Goal: Task Accomplishment & Management: Manage account settings

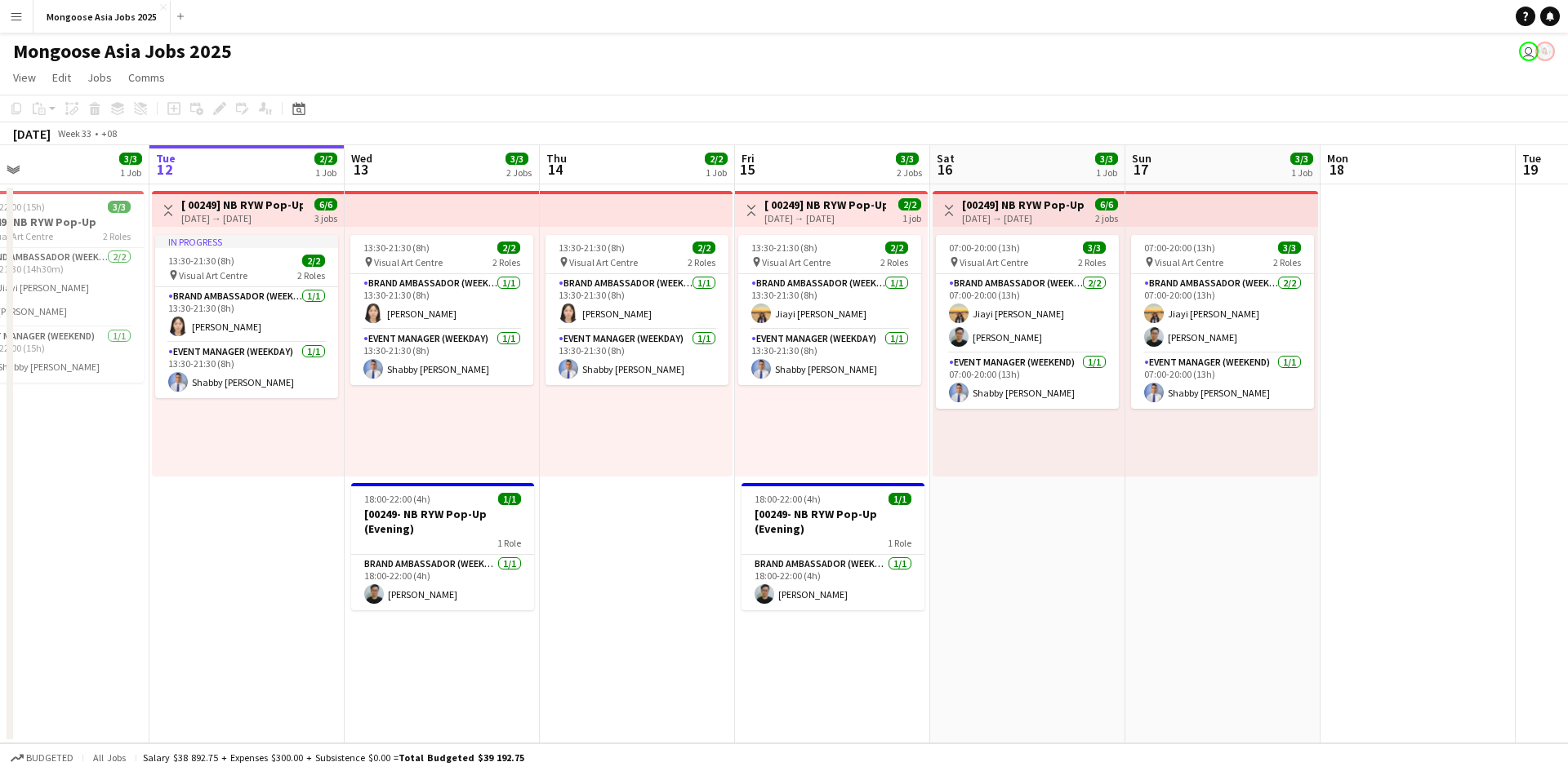
scroll to position [0, 439]
drag, startPoint x: 1236, startPoint y: 524, endPoint x: 1187, endPoint y: 532, distance: 49.6
click at [1187, 532] on app-calendar-viewport "Sat 9 3/3 1 Job Sun 10 3/3 1 Job Mon 11 3/3 1 Job Tue 12 2/2 1 Job Wed 13 3/3 2…" at bounding box center [784, 444] width 1568 height 598
click at [758, 318] on app-user-avatar at bounding box center [758, 313] width 20 height 20
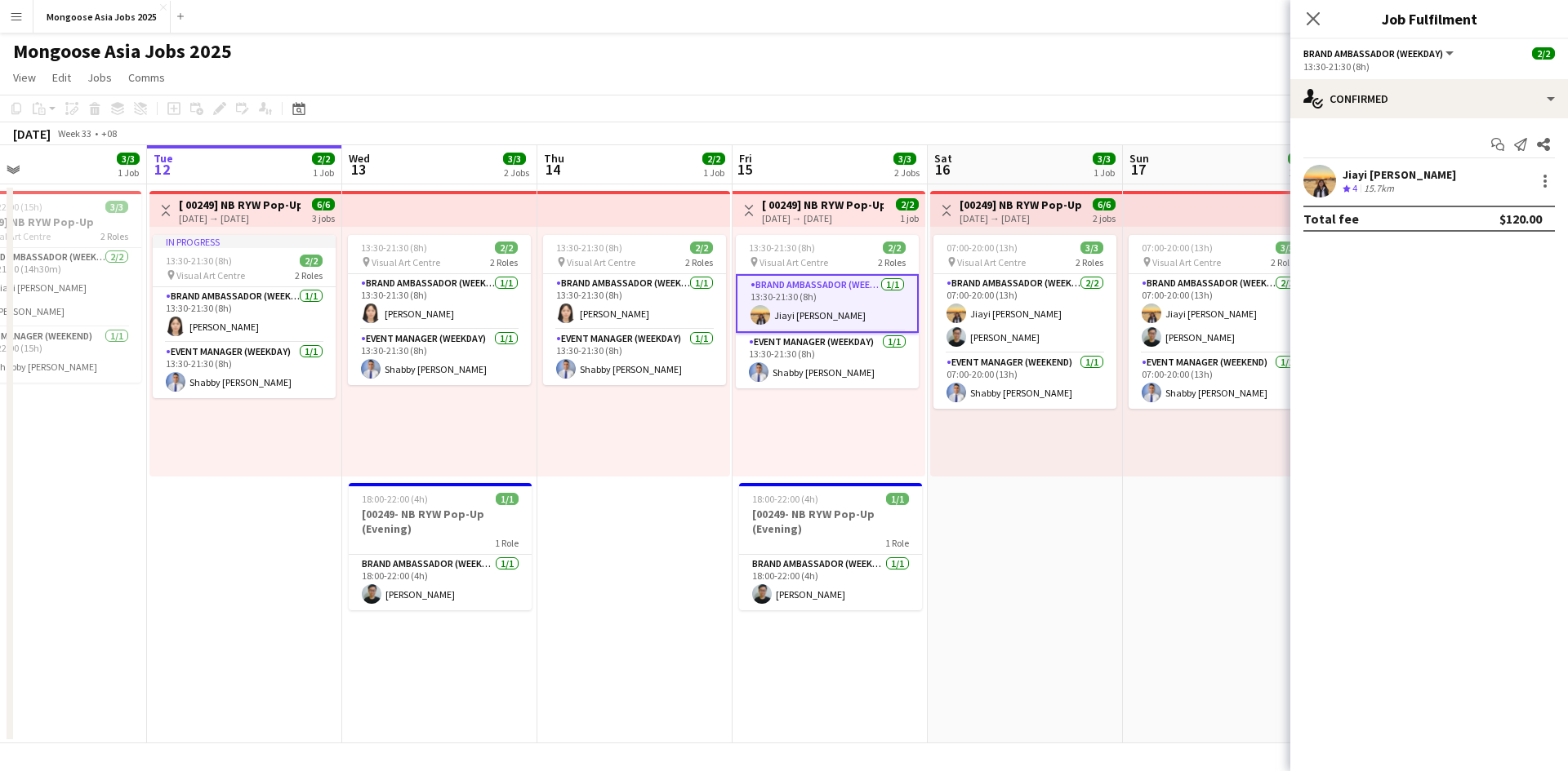
click at [1254, 178] on app-user-avatar at bounding box center [1319, 181] width 32 height 32
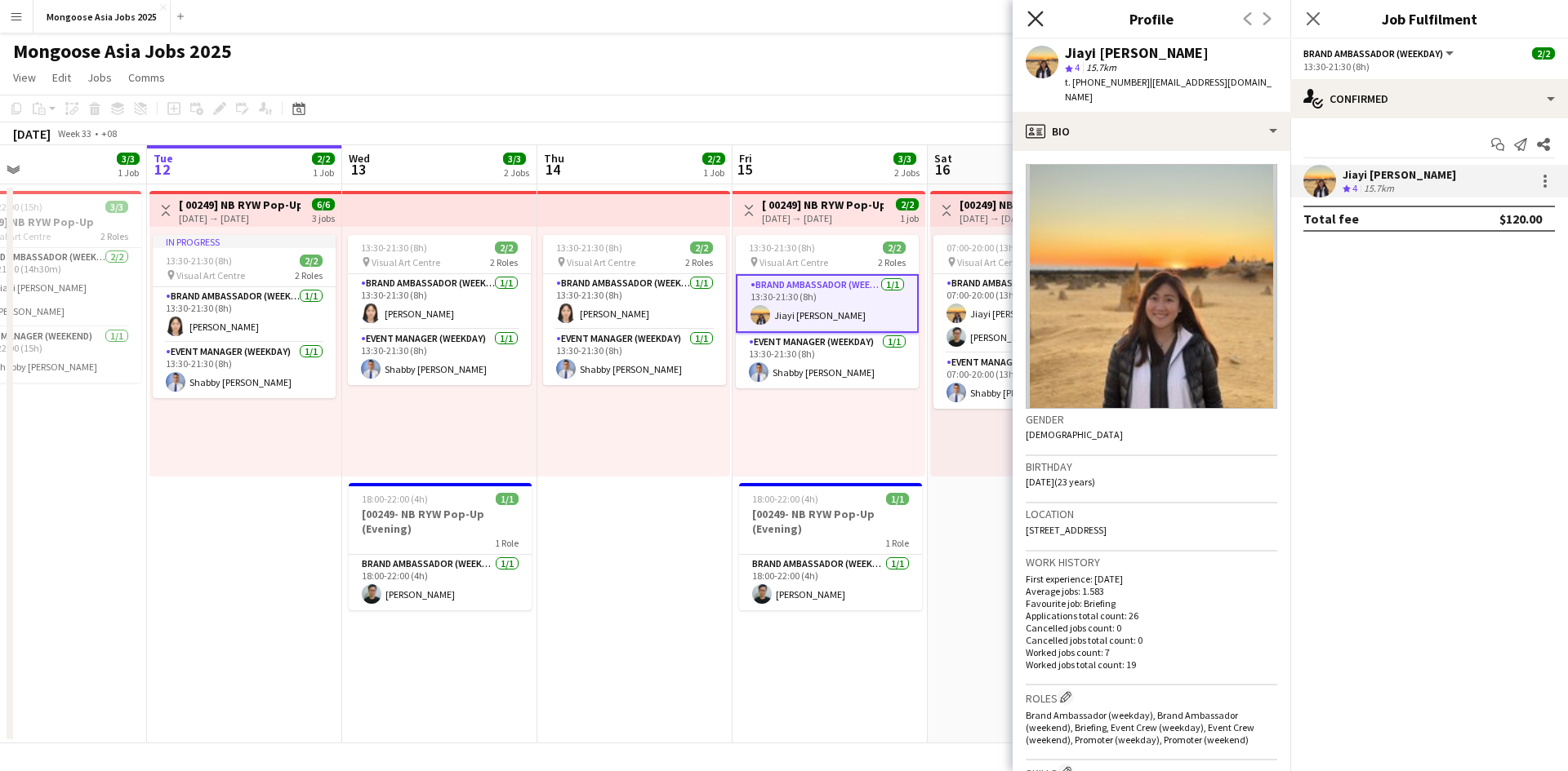
click at [1037, 12] on icon "Close pop-in" at bounding box center [1035, 18] width 15 height 15
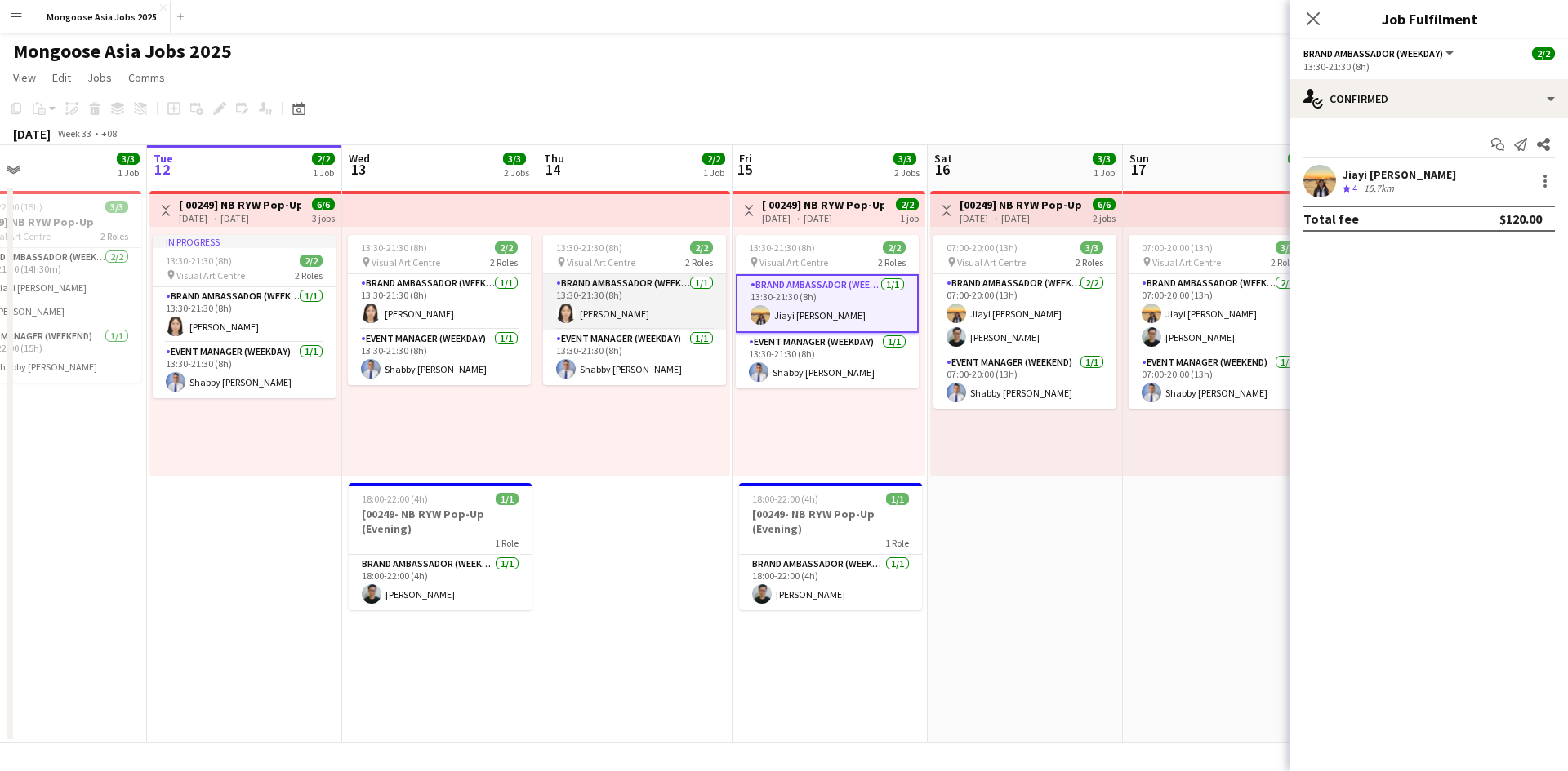
click at [569, 315] on app-user-avatar at bounding box center [565, 313] width 20 height 20
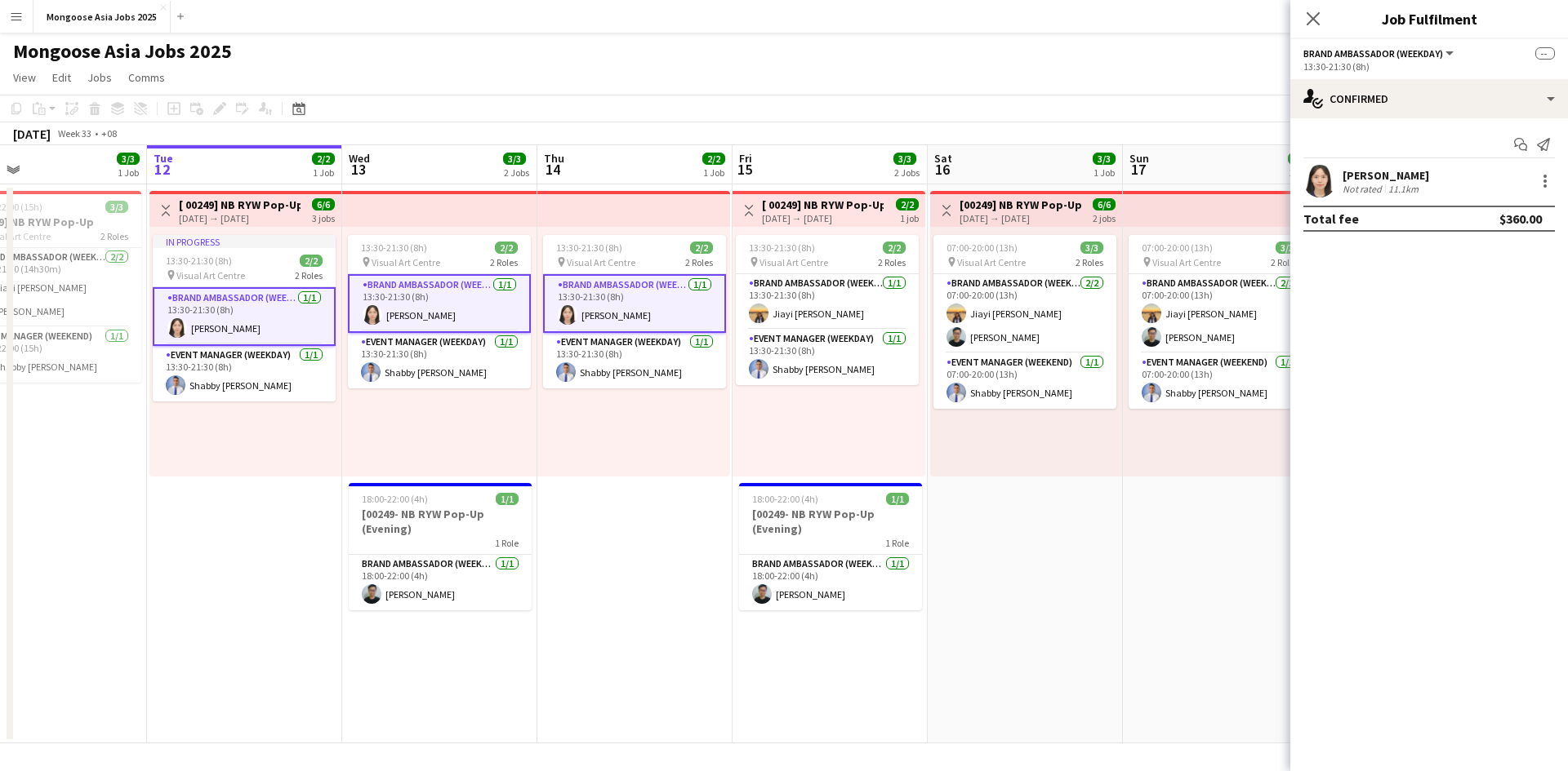
click at [1254, 186] on app-user-avatar at bounding box center [1319, 181] width 32 height 32
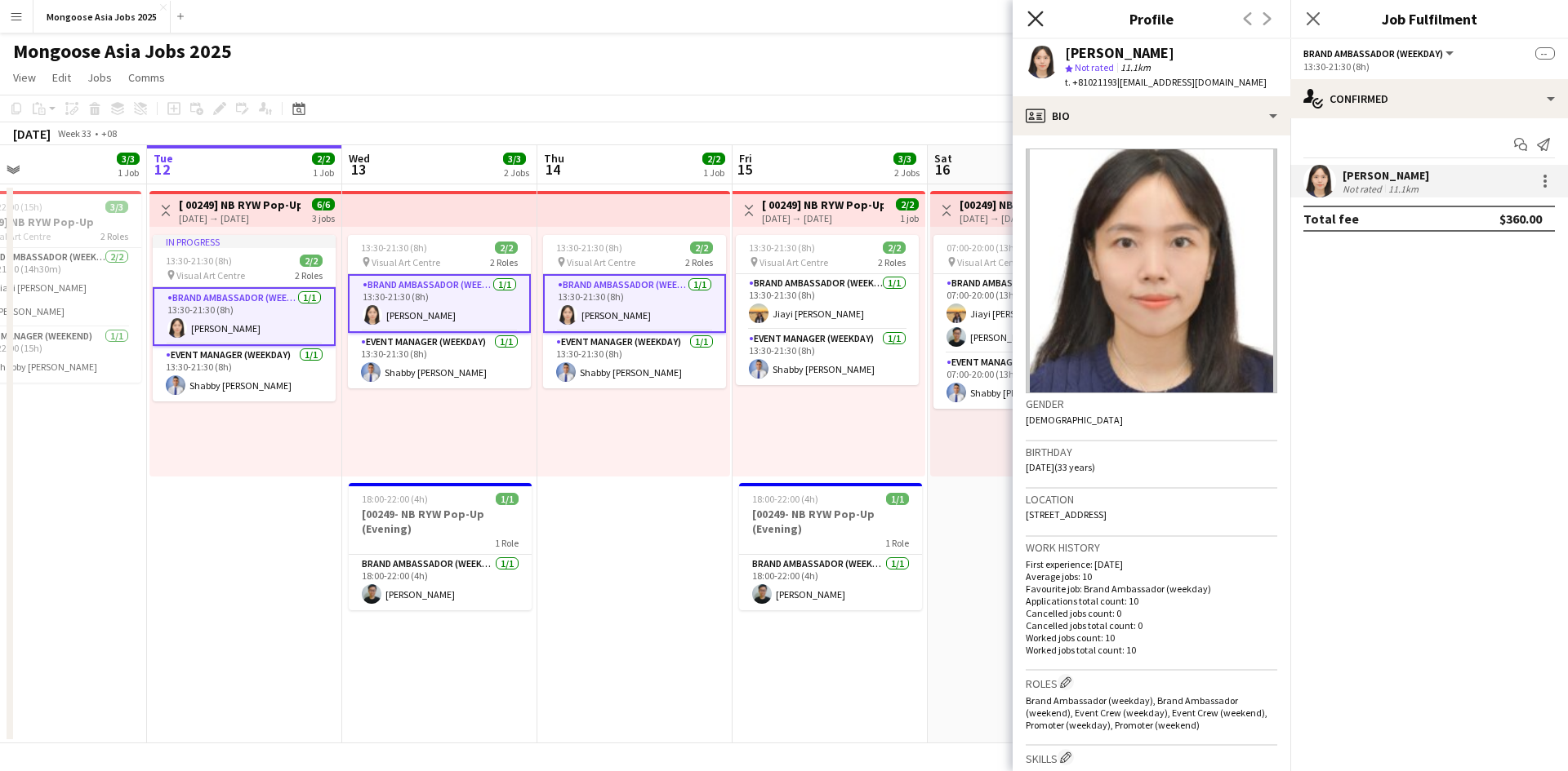
click at [1039, 12] on icon "Close pop-in" at bounding box center [1035, 18] width 15 height 15
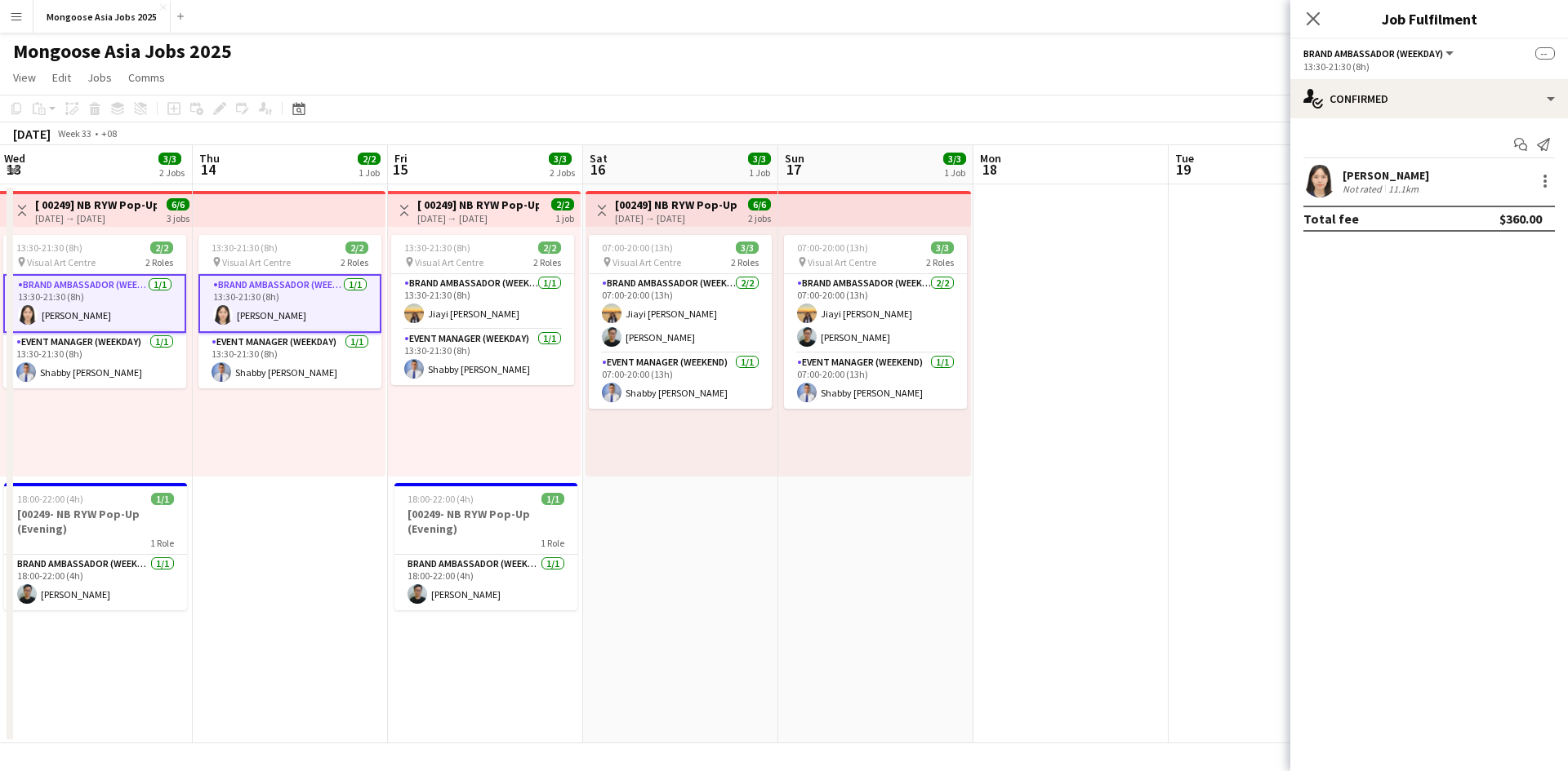
scroll to position [0, 788]
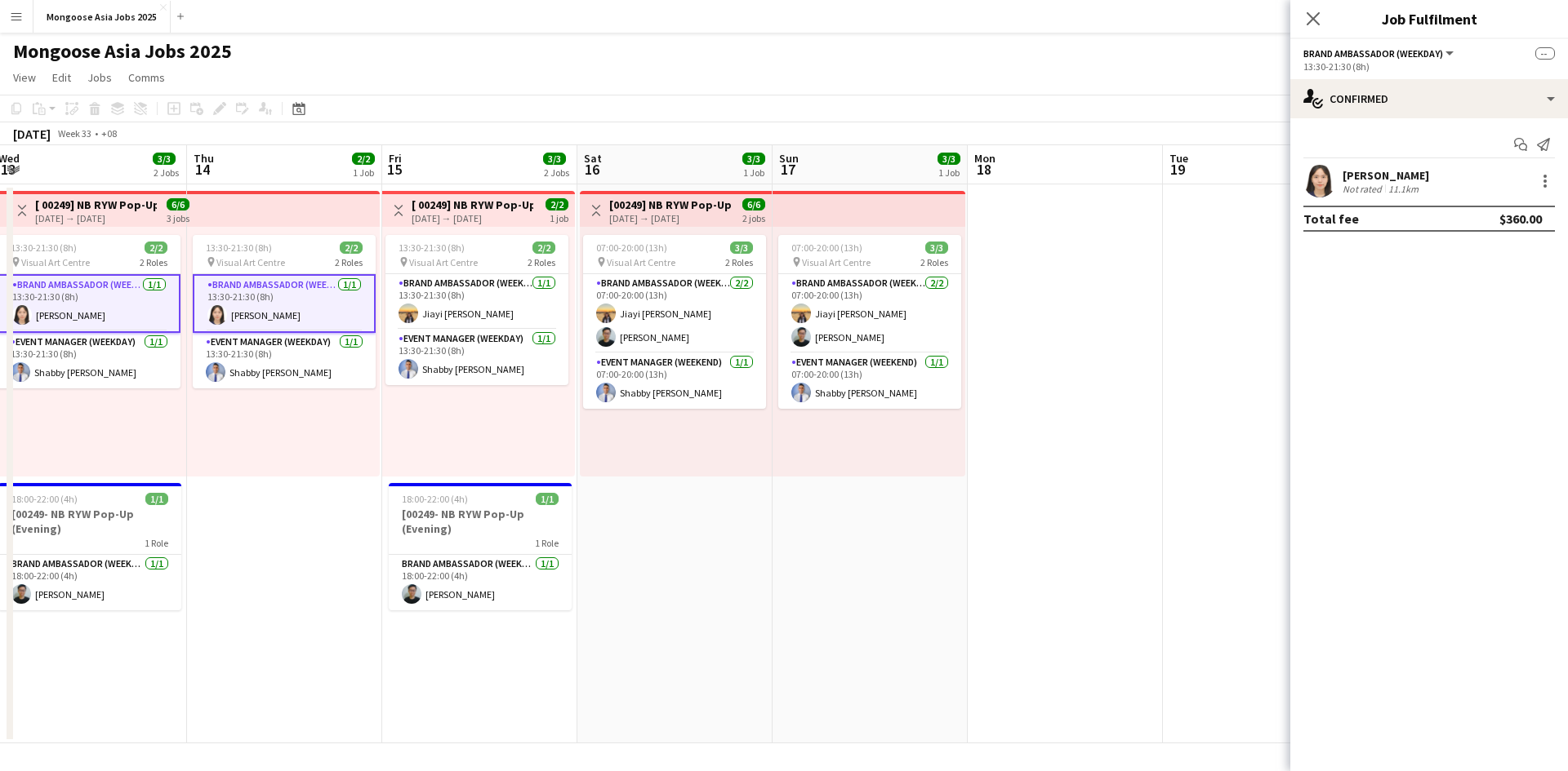
drag, startPoint x: 1215, startPoint y: 561, endPoint x: 864, endPoint y: 583, distance: 351.7
click at [864, 583] on app-calendar-viewport "Sat 9 3/3 1 Job Sun 10 3/3 1 Job Mon 11 3/3 1 Job Tue 12 2/2 1 Job Wed 13 3/3 2…" at bounding box center [784, 444] width 1568 height 598
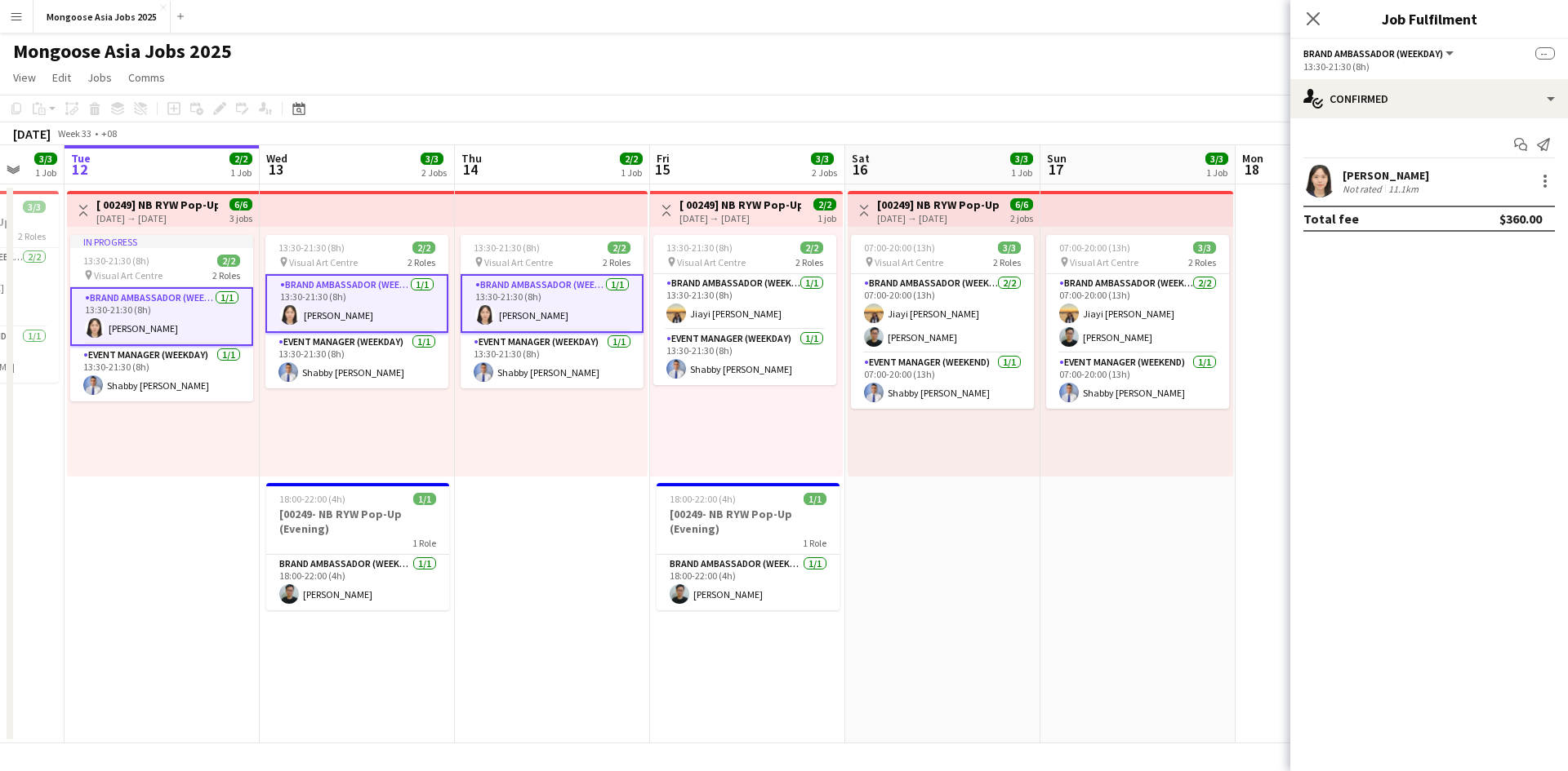
drag, startPoint x: 748, startPoint y: 591, endPoint x: 1016, endPoint y: 573, distance: 268.6
click at [1016, 573] on app-calendar-viewport "Sat 9 3/3 1 Job Sun 10 3/3 1 Job Mon 11 3/3 1 Job Tue 12 2/2 1 Job Wed 13 3/3 2…" at bounding box center [784, 444] width 1568 height 598
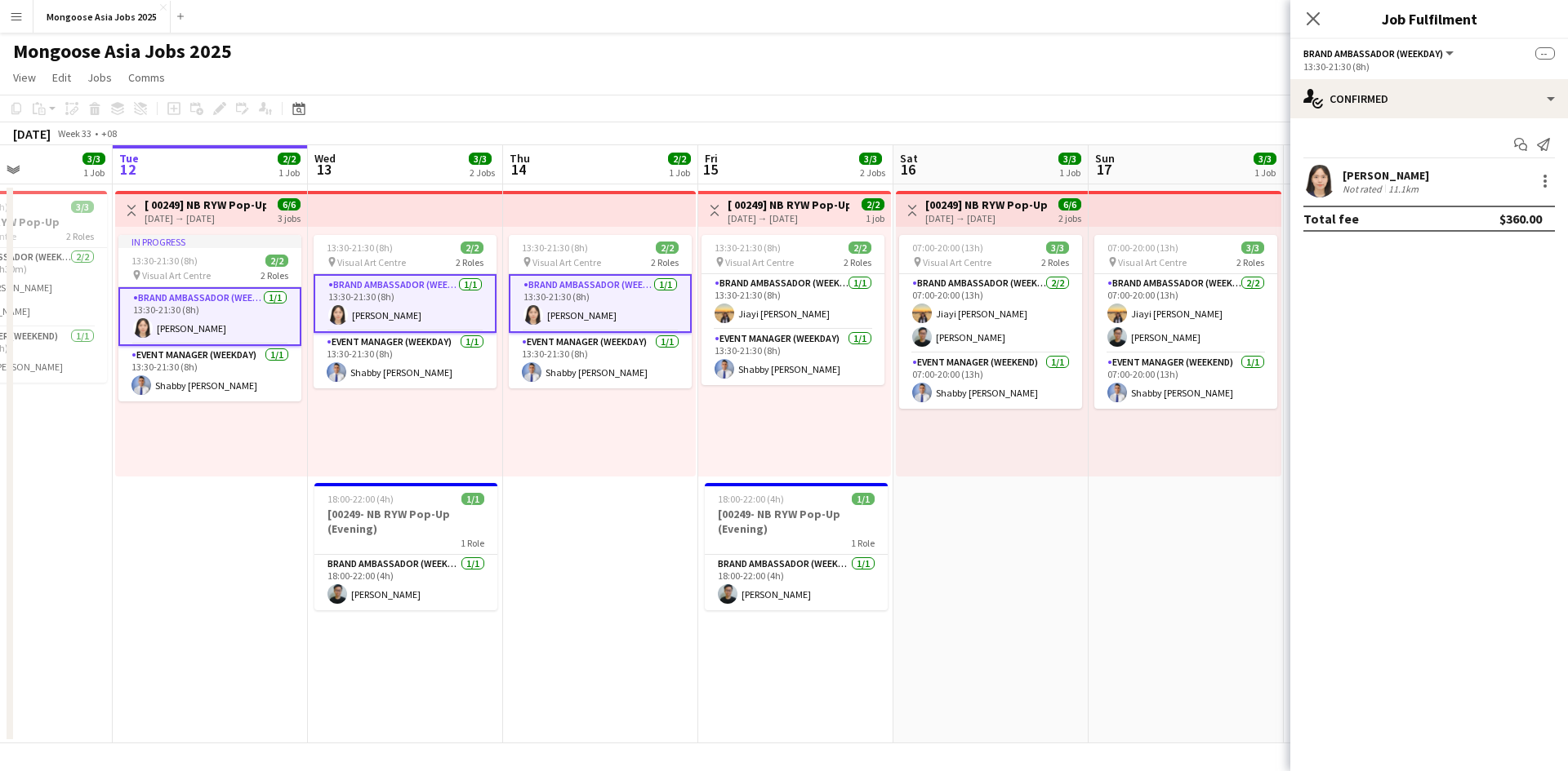
scroll to position [0, 470]
drag, startPoint x: 963, startPoint y: 585, endPoint x: 1013, endPoint y: 591, distance: 50.4
click at [1013, 591] on app-calendar-viewport "Sat 9 3/3 1 Job Sun 10 3/3 1 Job Mon 11 3/3 1 Job Tue 12 2/2 1 Job Wed 13 3/3 2…" at bounding box center [784, 444] width 1568 height 598
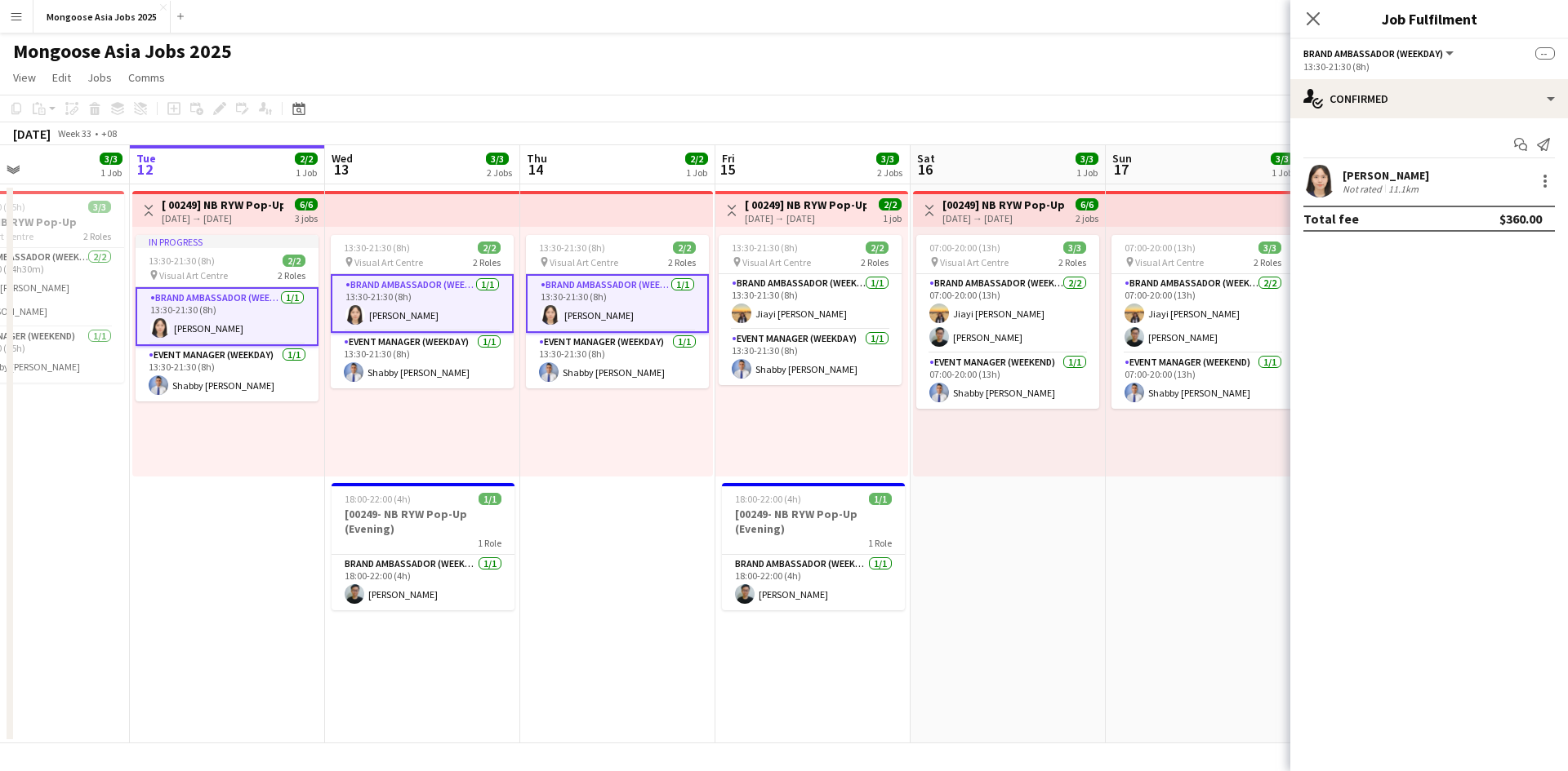
scroll to position [0, 454]
drag, startPoint x: 1128, startPoint y: 568, endPoint x: 1144, endPoint y: 563, distance: 16.8
click at [1144, 563] on app-calendar-viewport "Sat 9 3/3 1 Job Sun 10 3/3 1 Job Mon 11 3/3 1 Job Tue 12 2/2 1 Job Wed 13 3/3 2…" at bounding box center [784, 444] width 1568 height 598
click at [435, 595] on app-card-role "Brand Ambassador (weekday) [DATE] 18:00-22:00 (4h) [PERSON_NAME]" at bounding box center [425, 583] width 183 height 55
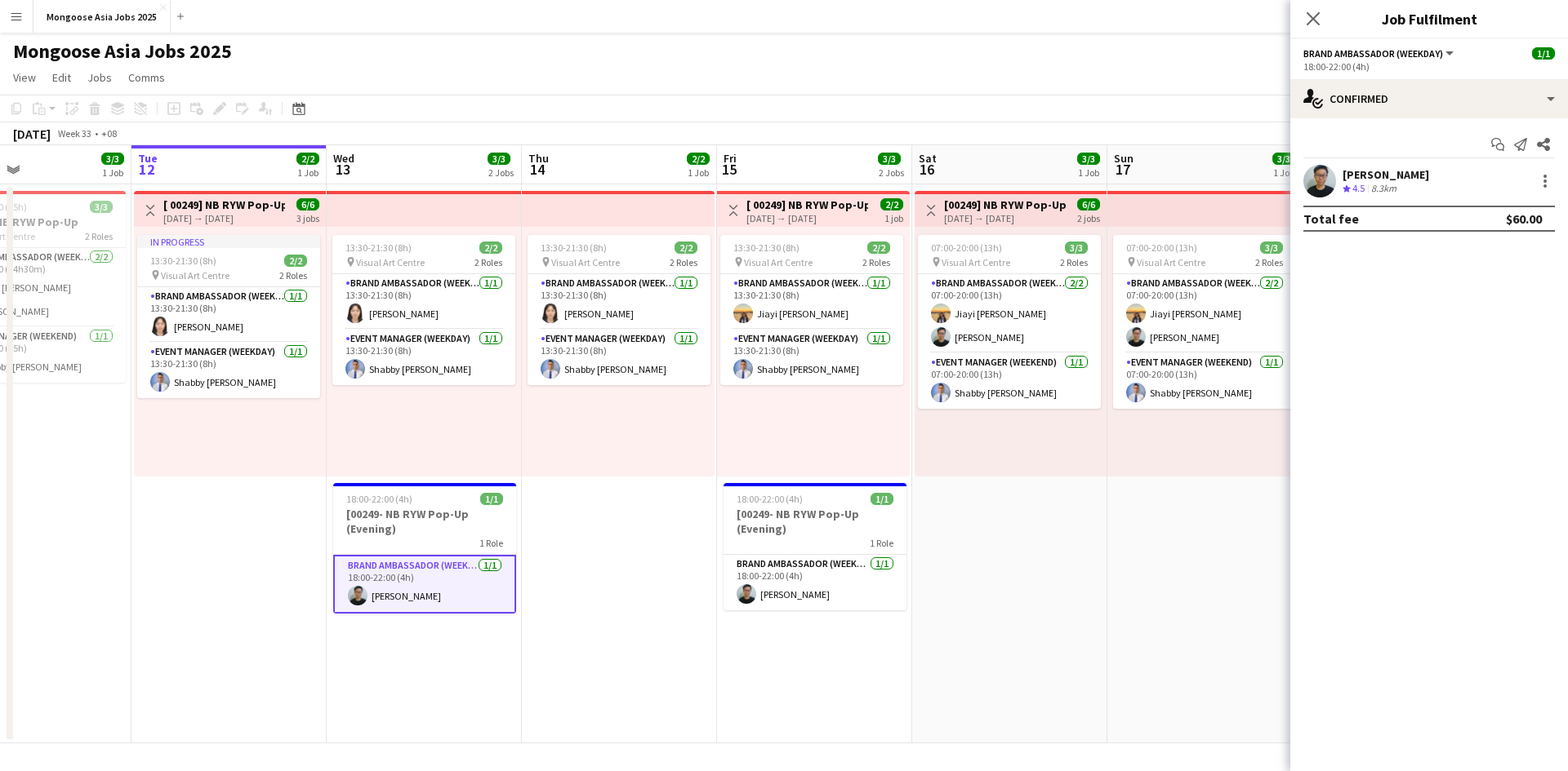
click at [1254, 183] on app-user-avatar at bounding box center [1319, 181] width 32 height 32
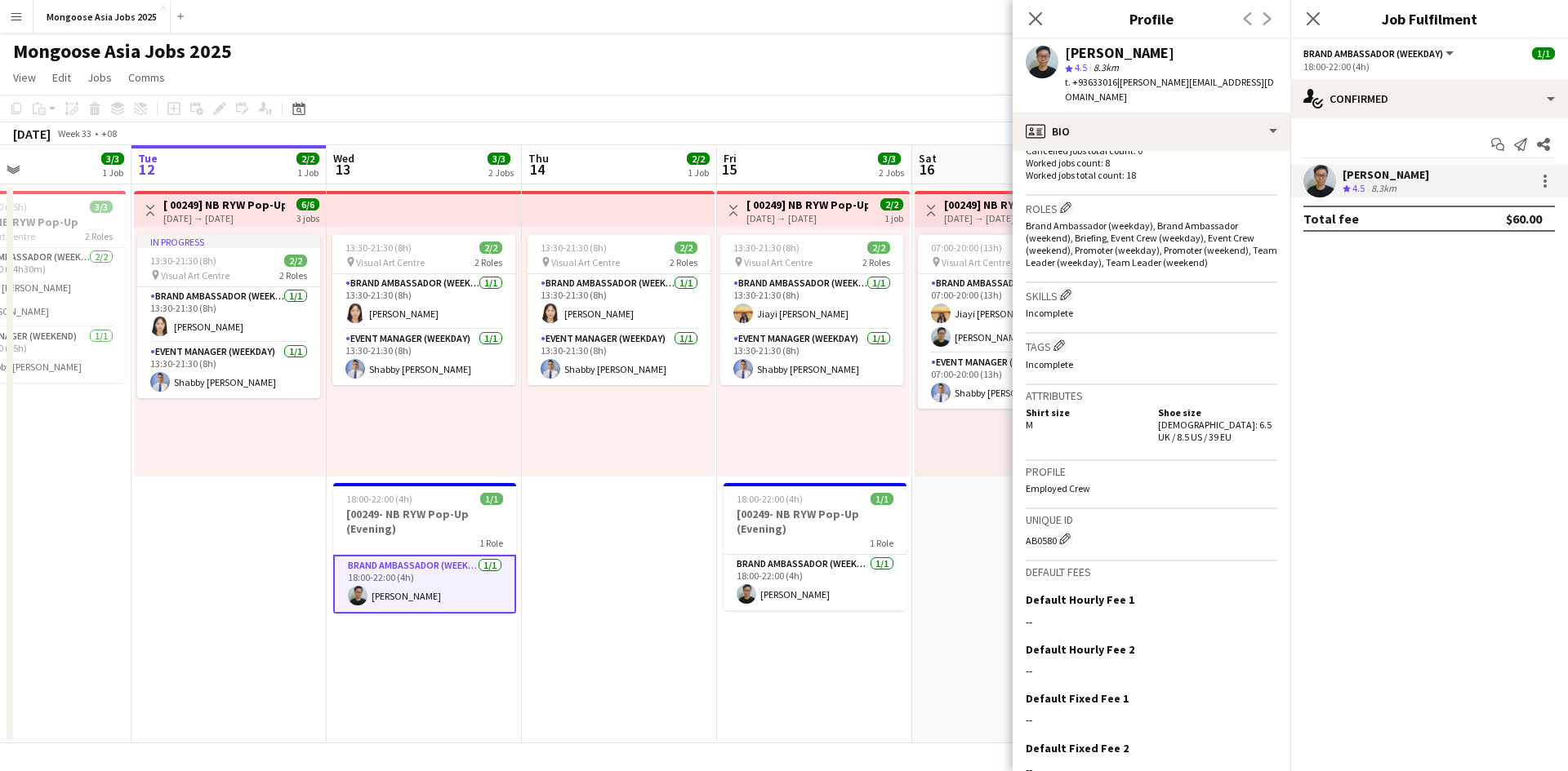
scroll to position [408, 0]
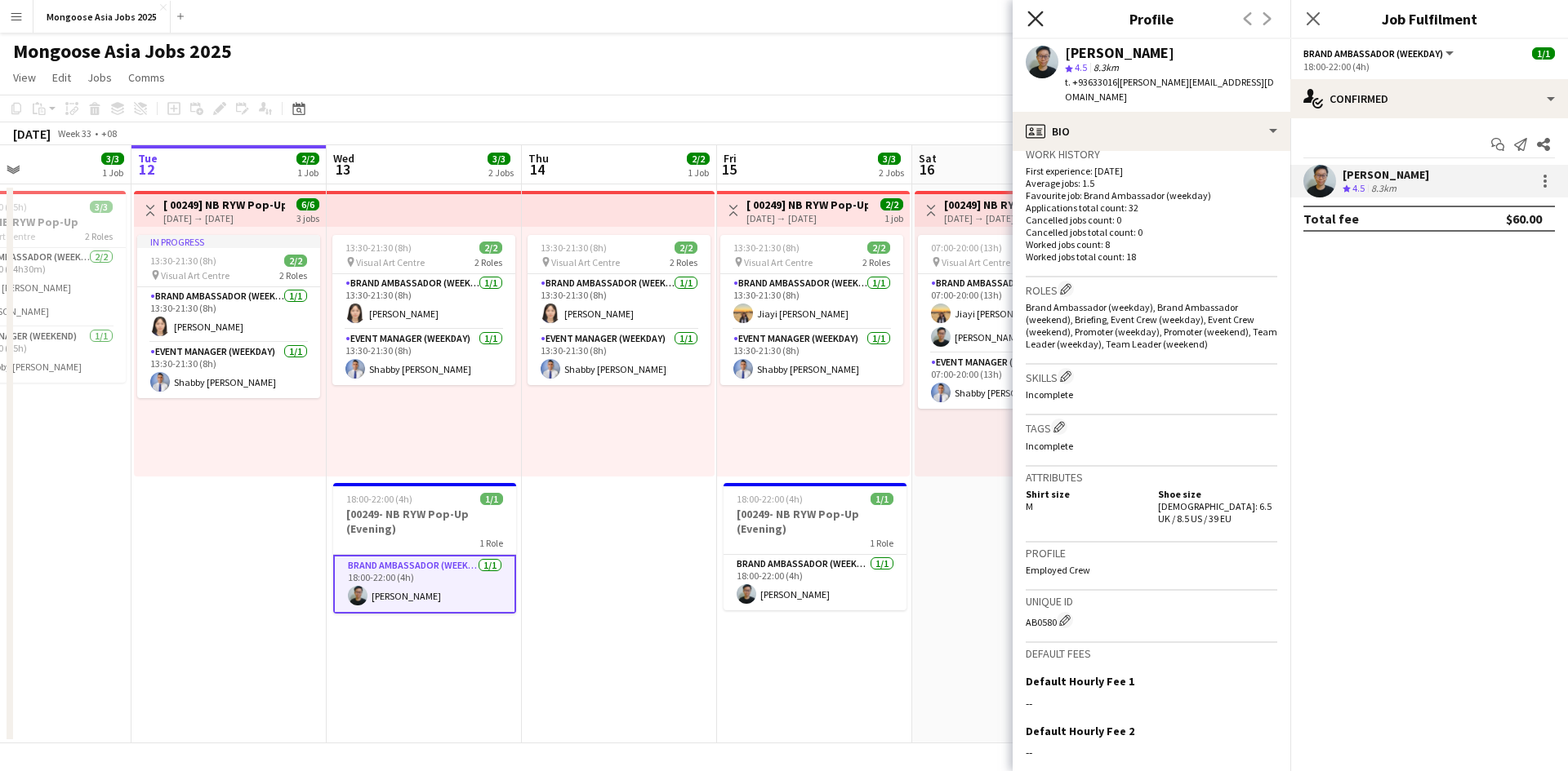
click at [1038, 21] on icon at bounding box center [1035, 18] width 15 height 15
